Goal: Task Accomplishment & Management: Manage account settings

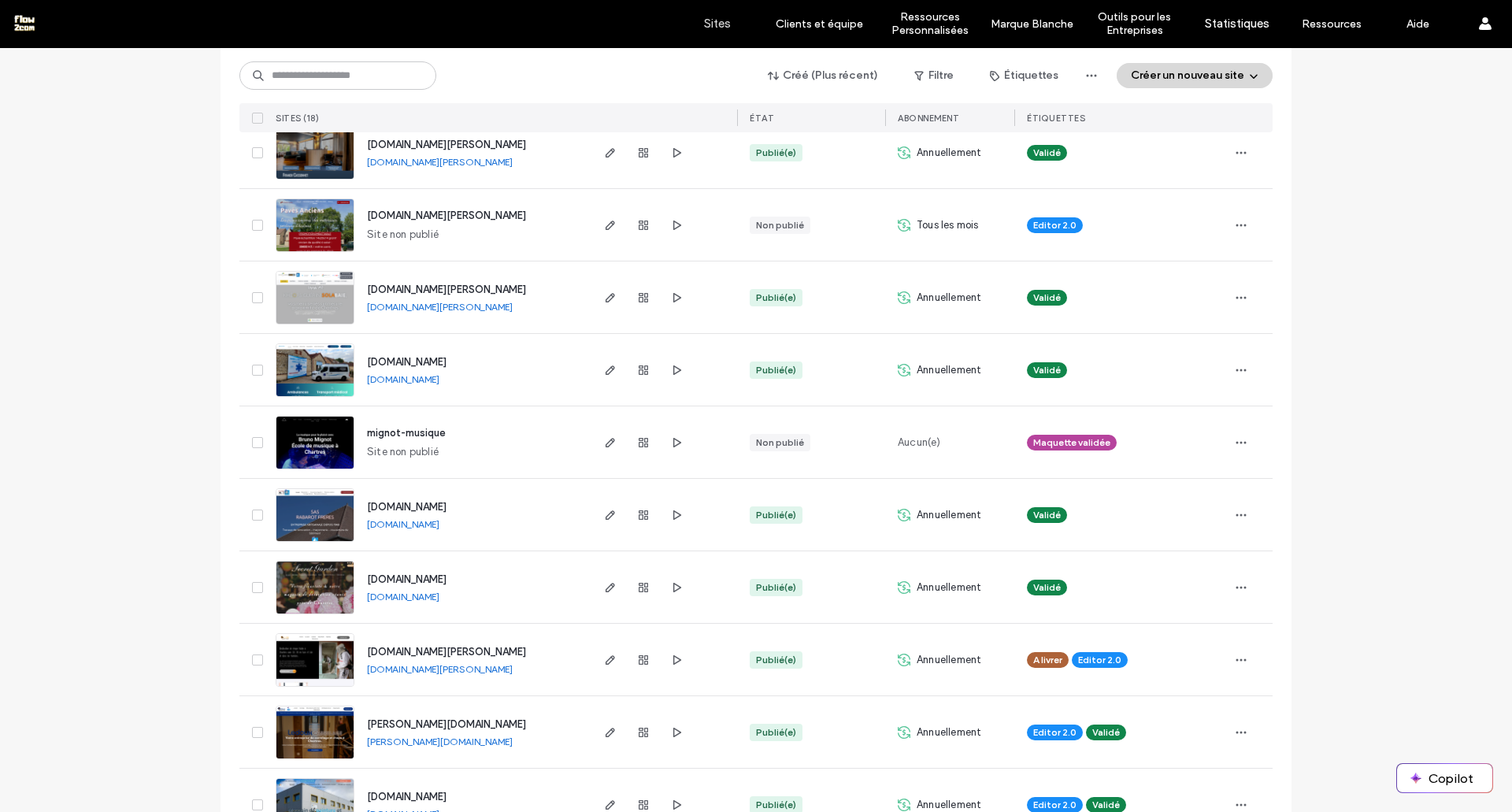
scroll to position [339, 0]
click at [604, 290] on icon "button" at bounding box center [610, 296] width 12 height 12
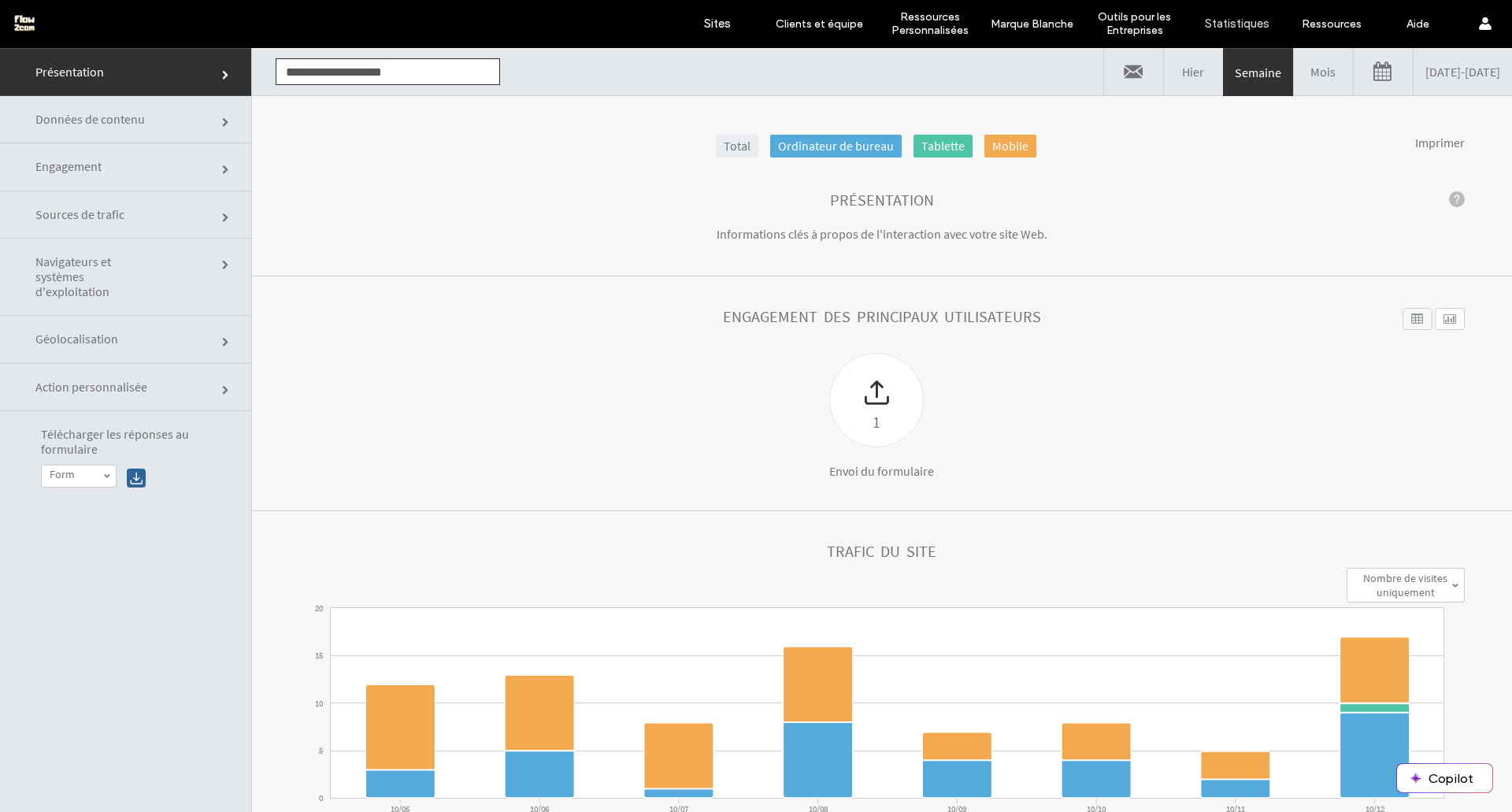
click at [1294, 71] on link "Mois" at bounding box center [1323, 72] width 59 height 47
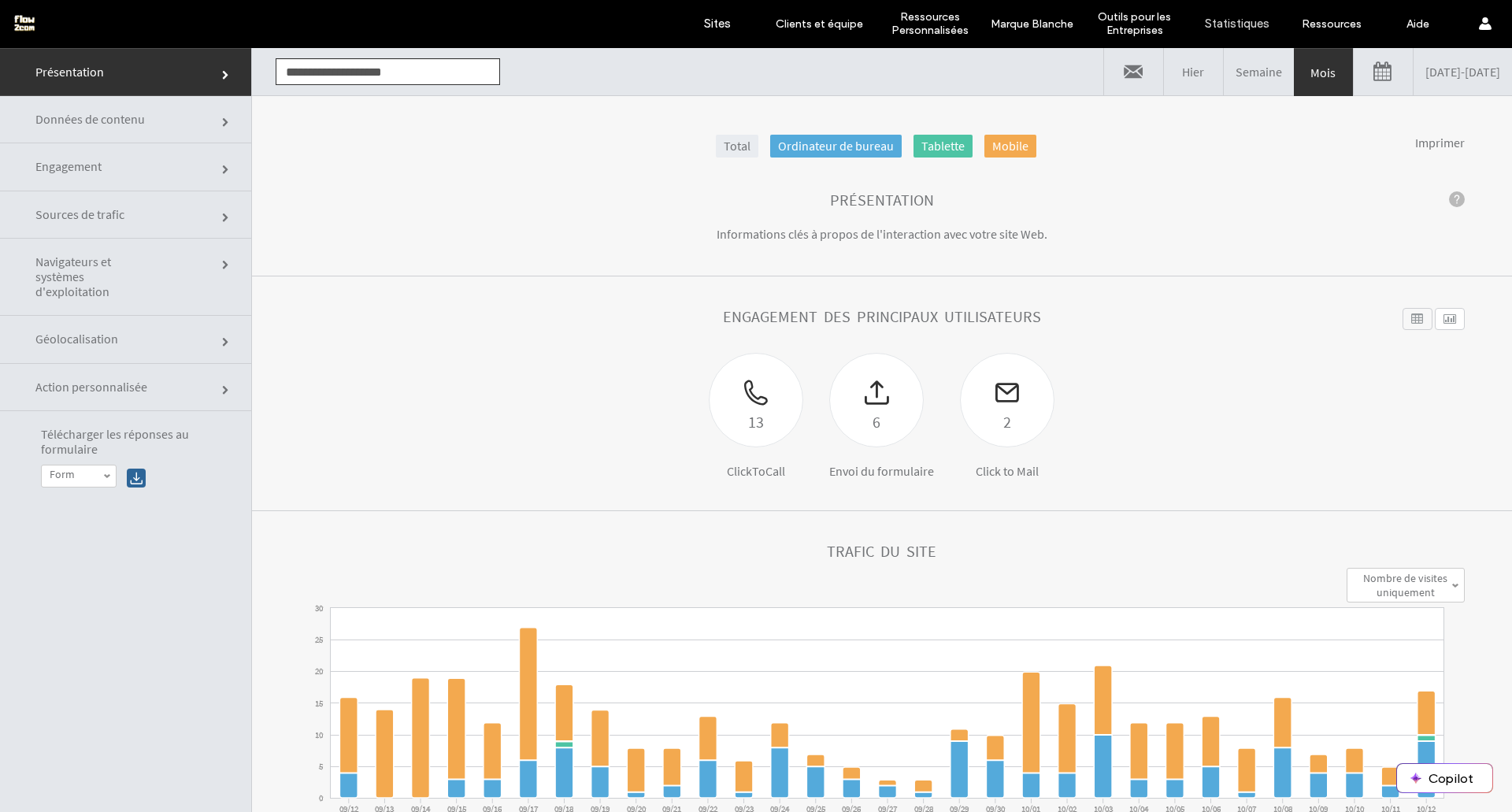
click at [147, 205] on link "Sources de trafic" at bounding box center [126, 215] width 252 height 47
